Goal: Find specific page/section: Find specific page/section

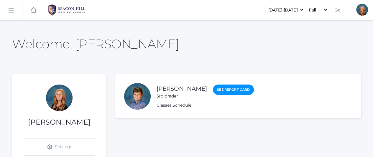
click at [7, 11] on link "icons/ui/navigation/hamburger Created with Sketch." at bounding box center [11, 10] width 22 height 16
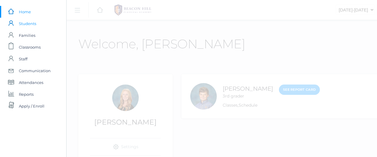
click at [25, 25] on span "Students" at bounding box center [27, 24] width 17 height 12
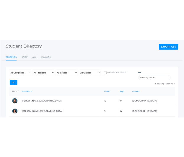
scroll to position [29, 0]
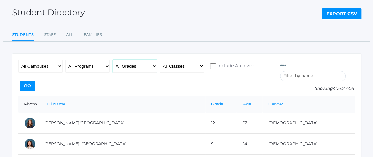
click at [150, 66] on select "All Grades Grammar - Kindergarten - 1st Grade - 2nd Grade - 3rd Grade - 4th Gra…" at bounding box center [135, 66] width 44 height 13
click at [113, 60] on select "All Grades Grammar - Kindergarten - 1st Grade - 2nd Grade - 3rd Grade - 4th Gra…" at bounding box center [135, 66] width 44 height 13
click at [35, 81] on input "Go" at bounding box center [27, 86] width 15 height 10
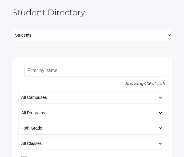
click at [123, 126] on select "All Grades Grammar - Kindergarten - 1st Grade - 2nd Grade - 3rd Grade - 4th Gra…" at bounding box center [90, 128] width 145 height 12
select select "10"
click at [18, 122] on select "All Grades Grammar - Kindergarten - 1st Grade - 2nd Grade - 3rd Grade - 4th Gra…" at bounding box center [90, 128] width 145 height 12
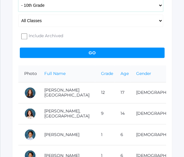
scroll to position [152, 0]
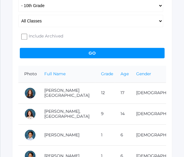
click at [103, 51] on input "Go" at bounding box center [92, 53] width 145 height 10
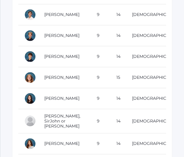
scroll to position [356, 0]
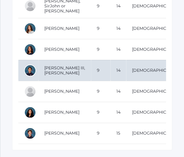
scroll to position [483, 0]
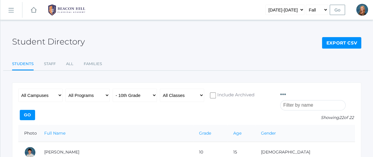
click at [12, 10] on rect at bounding box center [10, 10] width 9 height 9
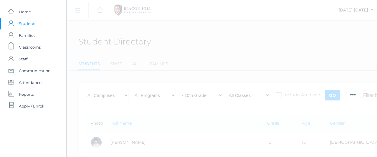
click at [27, 23] on span "Students" at bounding box center [27, 24] width 17 height 12
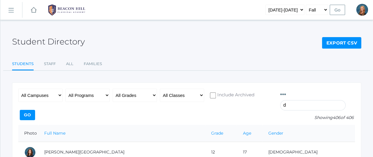
click at [183, 100] on input "d" at bounding box center [312, 105] width 65 height 10
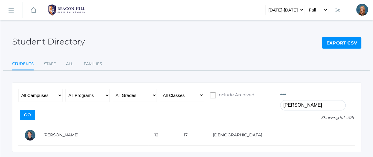
type input "dea"
click at [183, 100] on input "dea" at bounding box center [312, 105] width 65 height 10
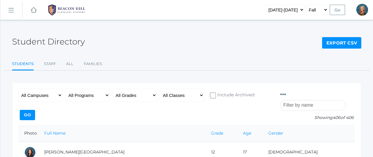
click at [12, 12] on rect at bounding box center [10, 10] width 9 height 9
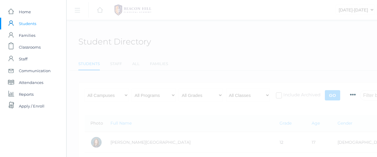
click at [24, 24] on span "Students" at bounding box center [27, 24] width 17 height 12
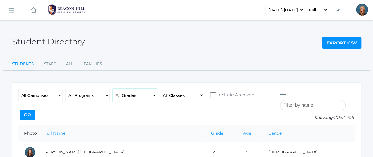
click at [151, 94] on select "All Grades Grammar - Kindergarten - 1st Grade - 2nd Grade - 3rd Grade - 4th Gra…" at bounding box center [135, 95] width 44 height 13
select select "11"
click at [113, 89] on select "All Grades Grammar - Kindergarten - 1st Grade - 2nd Grade - 3rd Grade - 4th Gra…" at bounding box center [135, 95] width 44 height 13
click at [35, 110] on input "Go" at bounding box center [27, 115] width 15 height 10
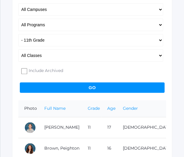
scroll to position [98, 0]
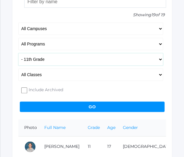
click at [156, 60] on select "All Grades Grammar - Kindergarten - 1st Grade - 2nd Grade - 3rd Grade - 4th Gra…" at bounding box center [90, 59] width 145 height 12
select select "12"
click at [18, 53] on select "All Grades Grammar - Kindergarten - 1st Grade - 2nd Grade - 3rd Grade - 4th Gra…" at bounding box center [90, 59] width 145 height 12
click at [75, 108] on input "Go" at bounding box center [92, 106] width 145 height 10
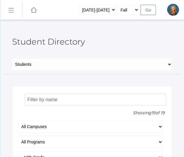
scroll to position [98, 0]
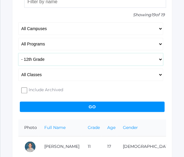
click at [81, 58] on select "All Grades Grammar - Kindergarten - 1st Grade - 2nd Grade - 3rd Grade - 4th Gra…" at bounding box center [90, 59] width 145 height 12
select select "9"
click at [18, 53] on select "All Grades Grammar - Kindergarten - 1st Grade - 2nd Grade - 3rd Grade - 4th Gra…" at bounding box center [90, 59] width 145 height 12
click at [68, 106] on input "Go" at bounding box center [92, 106] width 145 height 10
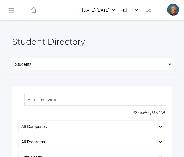
scroll to position [86, 0]
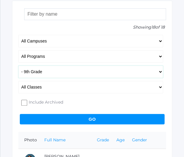
click at [128, 75] on select "All Grades Grammar - Kindergarten - 1st Grade - 2nd Grade - 3rd Grade - 4th Gra…" at bounding box center [90, 71] width 145 height 12
select select "10"
click at [18, 65] on select "All Grades Grammar - Kindergarten - 1st Grade - 2nd Grade - 3rd Grade - 4th Gra…" at bounding box center [90, 71] width 145 height 12
click at [51, 119] on input "Go" at bounding box center [92, 119] width 145 height 10
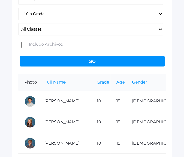
scroll to position [139, 0]
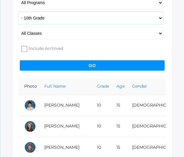
click at [93, 19] on select "All Grades Grammar - Kindergarten - 1st Grade - 2nd Grade - 3rd Grade - 4th Gra…" at bounding box center [90, 18] width 145 height 12
select select "11"
click at [18, 12] on select "All Grades Grammar - Kindergarten - 1st Grade - 2nd Grade - 3rd Grade - 4th Gra…" at bounding box center [90, 18] width 145 height 12
click at [134, 65] on input "Go" at bounding box center [92, 65] width 145 height 10
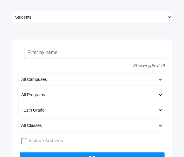
scroll to position [44, 0]
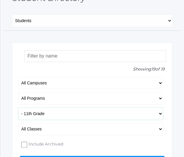
click at [94, 115] on select "All Grades Grammar - Kindergarten - 1st Grade - 2nd Grade - 3rd Grade - 4th Gra…" at bounding box center [90, 113] width 145 height 12
select select "12"
click at [18, 107] on select "All Grades Grammar - Kindergarten - 1st Grade - 2nd Grade - 3rd Grade - 4th Gra…" at bounding box center [90, 113] width 145 height 12
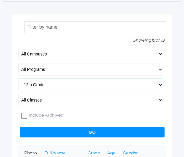
scroll to position [74, 0]
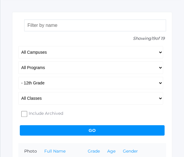
click at [78, 130] on input "Go" at bounding box center [92, 130] width 145 height 10
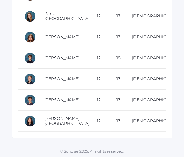
scroll to position [629, 0]
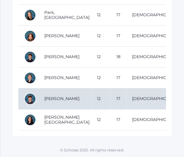
click at [19, 104] on td at bounding box center [28, 98] width 20 height 21
